Goal: Contribute content: Contribute content

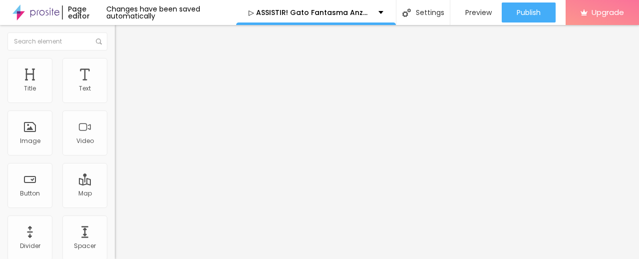
click at [115, 86] on span "Add image" at bounding box center [135, 81] width 41 height 8
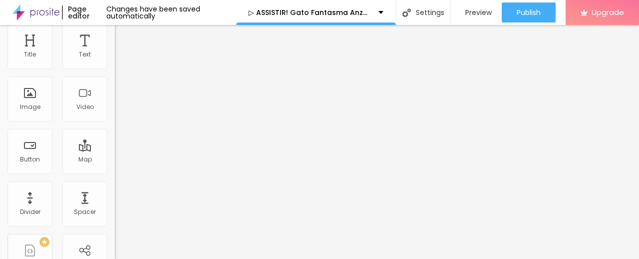
scroll to position [49, 0]
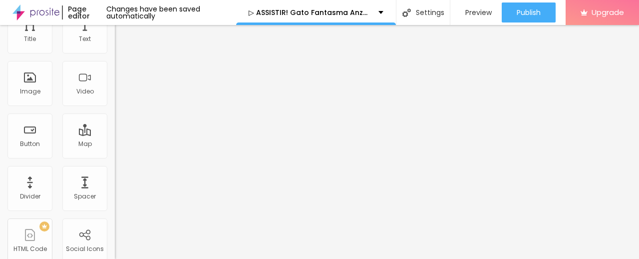
click at [115, 155] on input "https://" at bounding box center [175, 150] width 120 height 10
paste input "[DOMAIN_NAME]/pt/movie/1030588/gato-fantasma-anzu.Alboom"
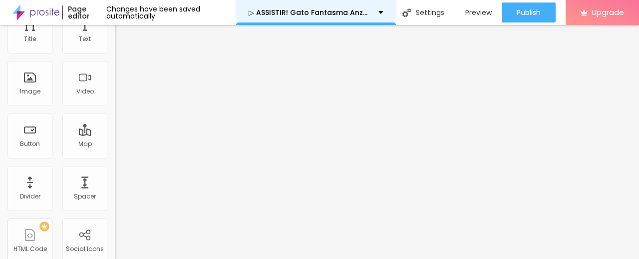
type input "[URL][DOMAIN_NAME]"
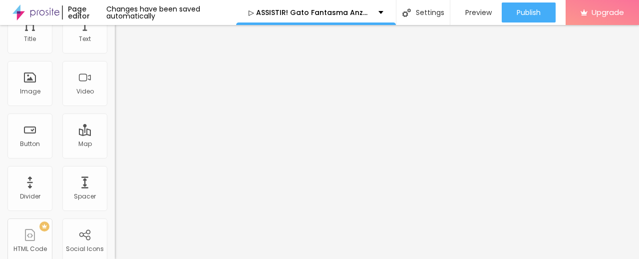
click at [168, 34] on img at bounding box center [171, 31] width 6 height 6
click at [115, 35] on div "Add image" at bounding box center [172, 31] width 115 height 7
click at [115, 36] on span "Add image" at bounding box center [135, 32] width 41 height 8
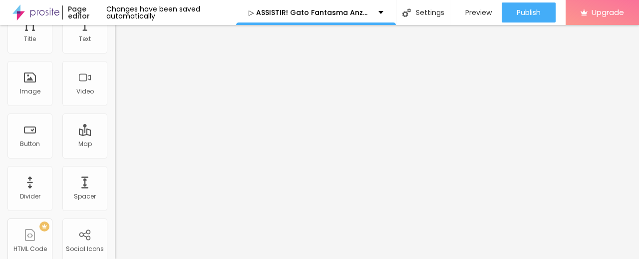
click at [197, 258] on div "Subindo 0/1 arquivos" at bounding box center [319, 262] width 639 height 6
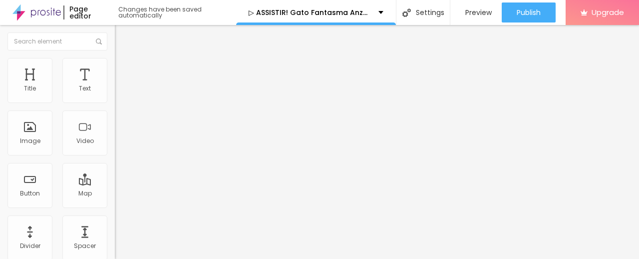
click at [115, 86] on span "Add image" at bounding box center [135, 81] width 41 height 8
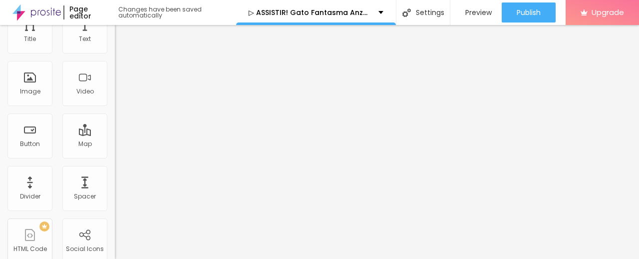
click at [115, 155] on input "[URL][DOMAIN_NAME]" at bounding box center [175, 150] width 120 height 10
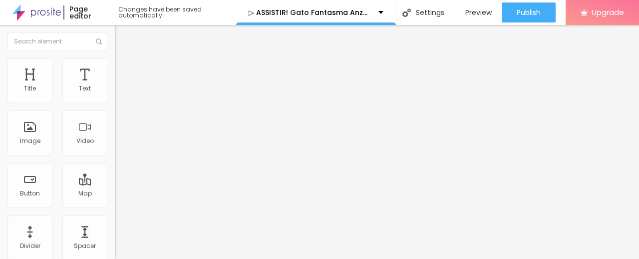
click at [122, 33] on img "button" at bounding box center [126, 36] width 8 height 8
click at [115, 86] on span "Add image" at bounding box center [135, 81] width 41 height 8
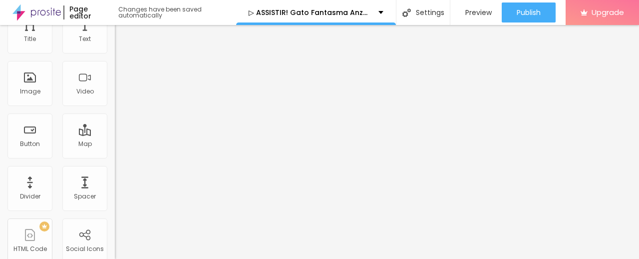
click at [115, 155] on input "https://" at bounding box center [175, 150] width 120 height 10
drag, startPoint x: 71, startPoint y: 220, endPoint x: 0, endPoint y: 246, distance: 75.5
click at [115, 179] on div "Change image Image description (Alt) Align Aspect Ratio Original Cinema 16:9 De…" at bounding box center [172, 103] width 115 height 150
paste input "[URL][DOMAIN_NAME]"
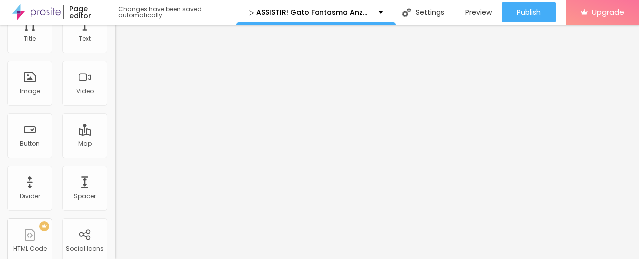
type input "[URL][DOMAIN_NAME]"
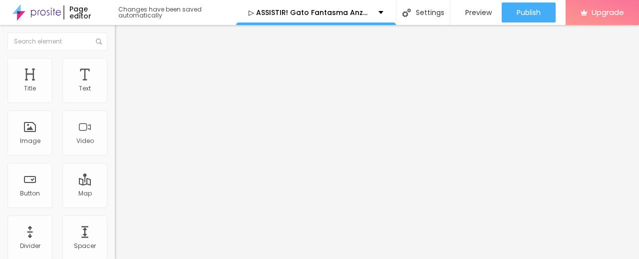
drag, startPoint x: 61, startPoint y: 112, endPoint x: 0, endPoint y: 129, distance: 63.7
click at [115, 128] on div "Text Click me Align Size Default Small Default Big Link URL https:// Open in ne…" at bounding box center [172, 150] width 115 height 145
paste input "✅ Assista agora ► Gato Fantasma Anzu Completo HD [1080p]"
type input "✅ Assista agora ► Gato Fantasma Anzu Completo HD [1080p]"
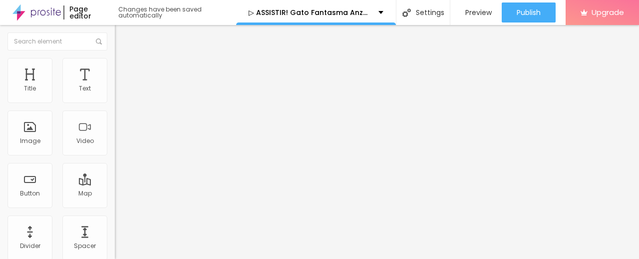
scroll to position [0, 0]
click at [115, 206] on input "https://" at bounding box center [175, 201] width 120 height 10
paste input "[DOMAIN_NAME]/pt/movie/1030588/gato-fantasma-anzu.Alboom"
type input "[URL][DOMAIN_NAME]"
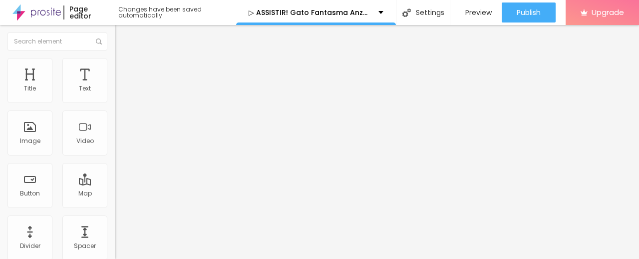
scroll to position [0, 0]
click at [115, 119] on img at bounding box center [118, 115] width 7 height 7
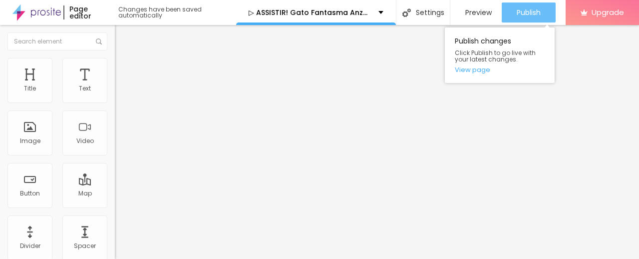
click at [538, 15] on span "Publish" at bounding box center [529, 12] width 24 height 8
click at [530, 13] on span "Publish" at bounding box center [529, 12] width 24 height 8
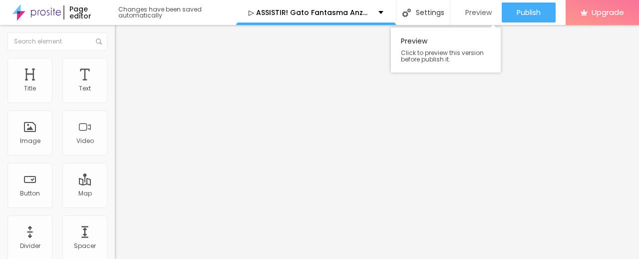
click at [470, 8] on span "Preview" at bounding box center [478, 12] width 26 height 8
